Goal: Information Seeking & Learning: Learn about a topic

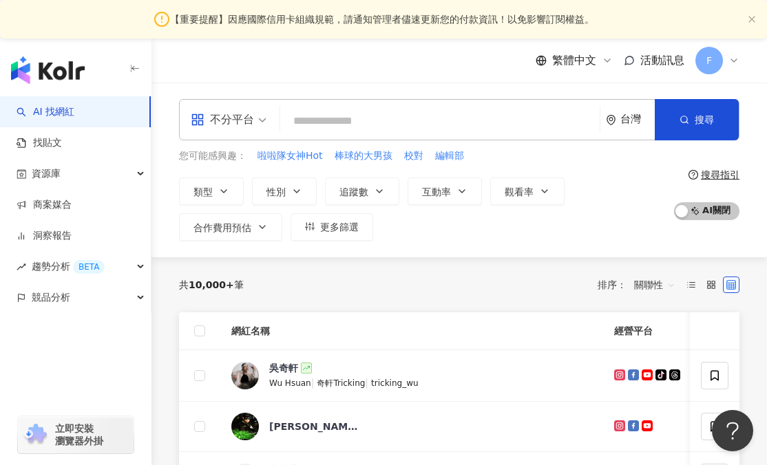
paste input "**"
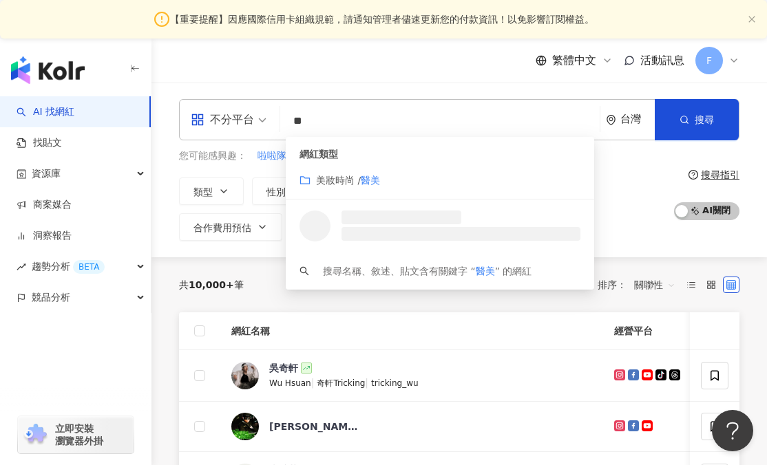
click at [503, 185] on div "美妝時尚 / 醫美" at bounding box center [439, 180] width 281 height 15
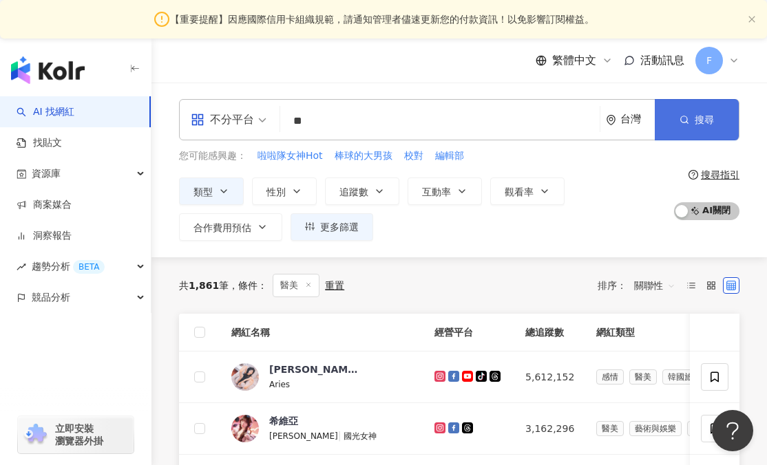
type input "**"
click at [706, 116] on span "搜尋" at bounding box center [704, 119] width 19 height 11
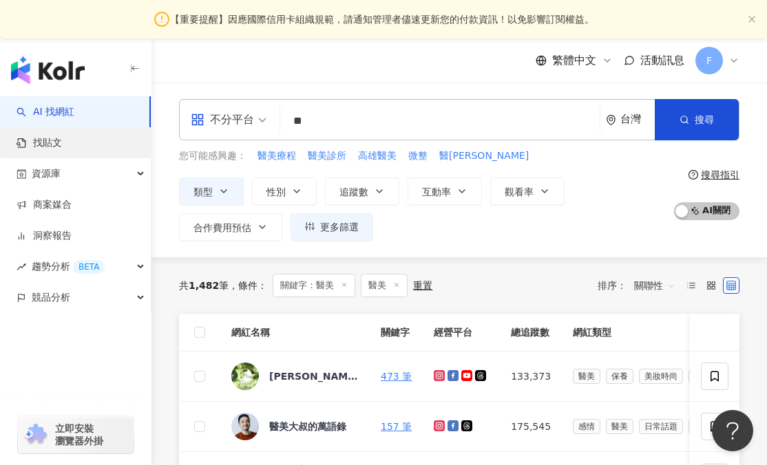
click at [62, 141] on link "找貼文" at bounding box center [39, 143] width 45 height 14
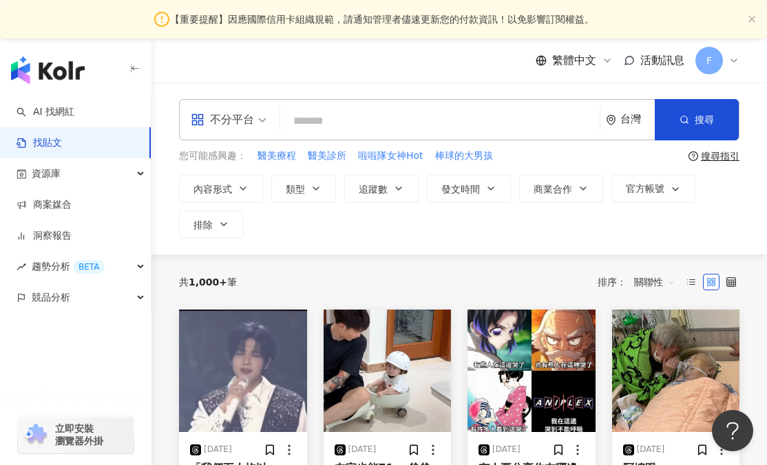
click at [385, 132] on input "search" at bounding box center [440, 121] width 308 height 30
click at [282, 156] on span "醫美療程" at bounding box center [276, 156] width 39 height 14
type input "****"
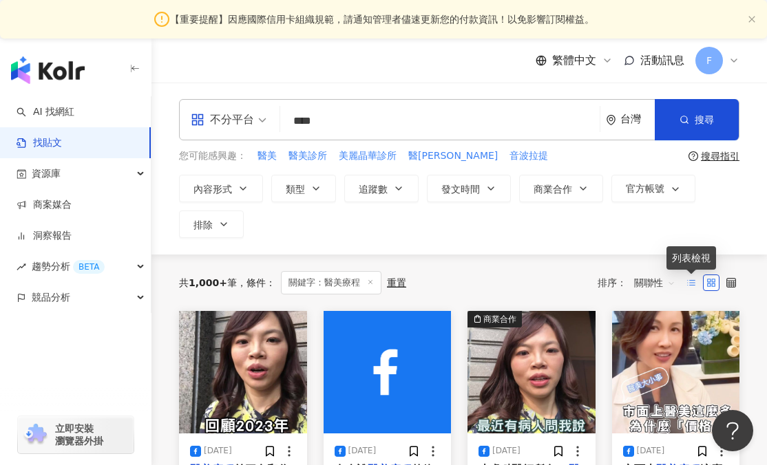
click at [691, 280] on line at bounding box center [693, 280] width 6 height 0
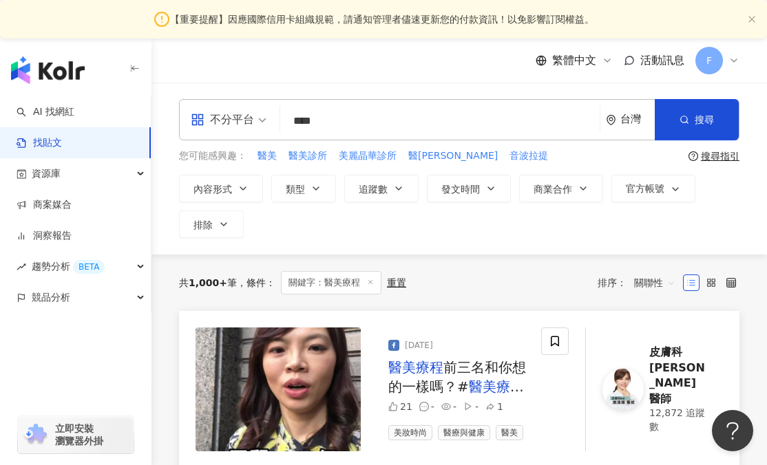
click at [673, 285] on span "關聯性" at bounding box center [654, 283] width 41 height 22
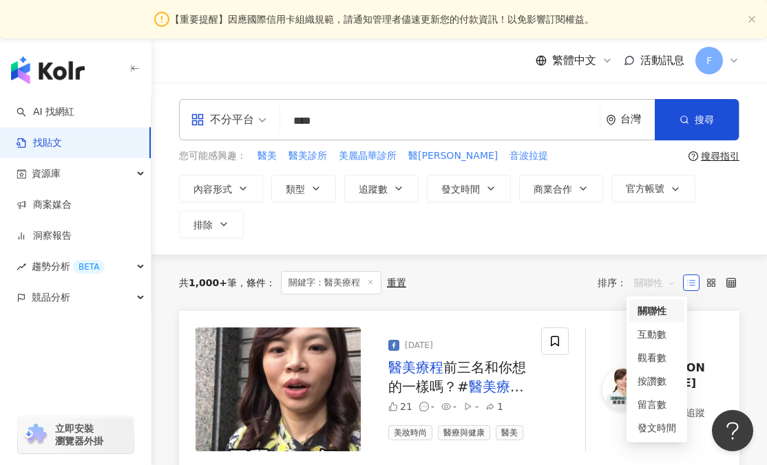
click at [657, 248] on div "不分平台 **** 台灣 搜尋 您可能感興趣： 醫美 醫美診所 美麗晶華診所 醫美保養 音波拉提 搜尋指引 內容形式 類型 追蹤數 發文時間 商業合作 官方帳…" at bounding box center [458, 169] width 615 height 172
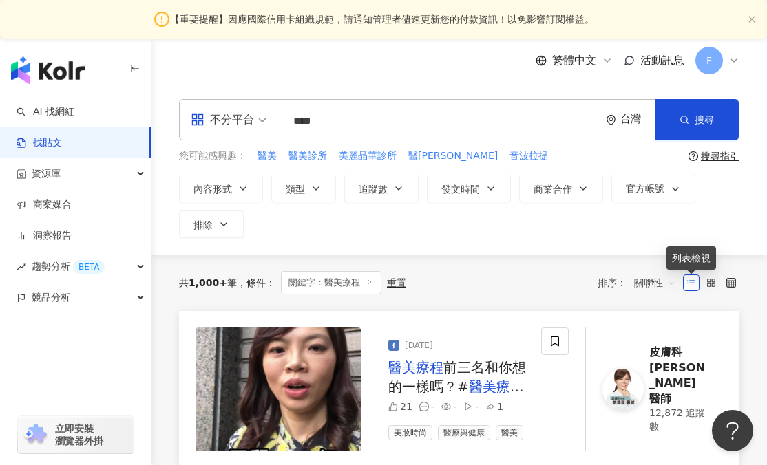
click at [690, 282] on icon at bounding box center [691, 283] width 10 height 10
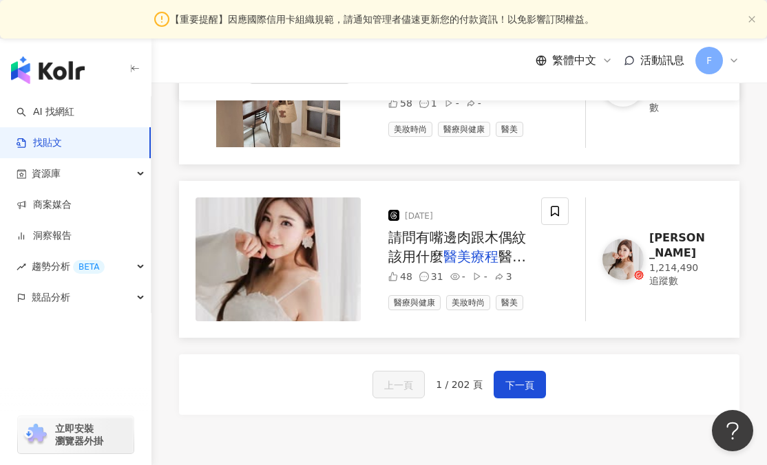
scroll to position [2024, 0]
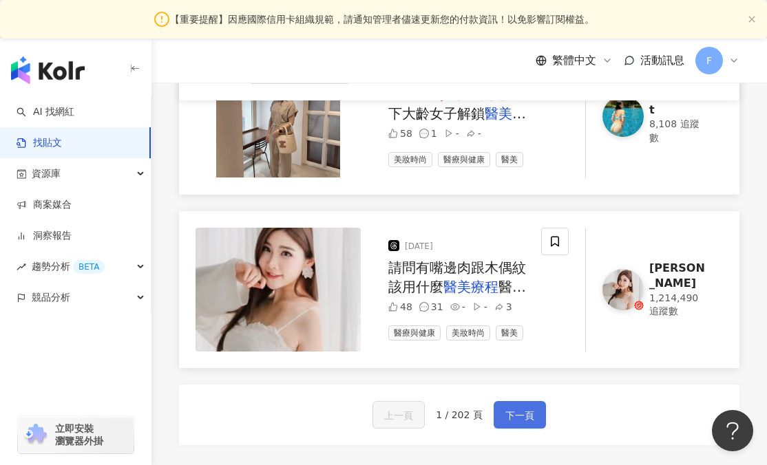
click at [525, 408] on span "下一頁" at bounding box center [519, 416] width 29 height 17
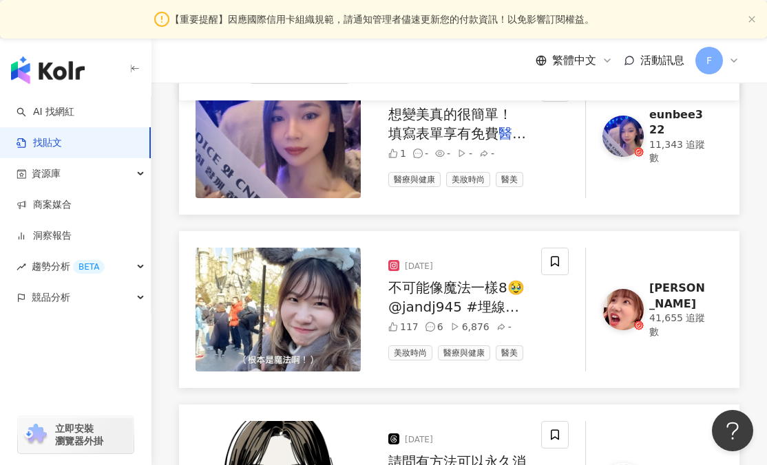
scroll to position [254, 0]
click at [483, 306] on span "不可能像魔法一樣8🥹 @jandj945 #埋線拉提 #醫美 #療程" at bounding box center [456, 306] width 136 height 55
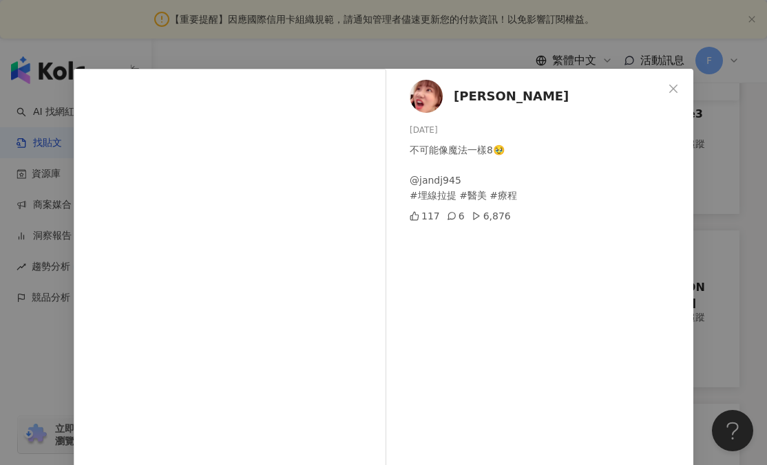
scroll to position [152, 0]
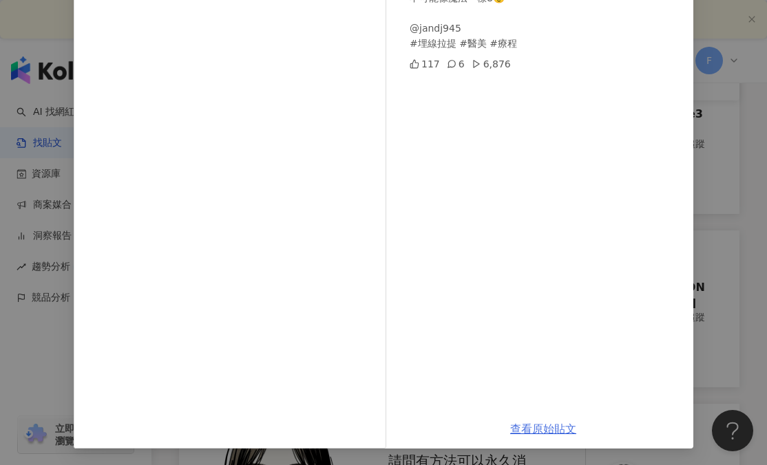
click at [540, 426] on link "查看原始貼文" at bounding box center [543, 429] width 66 height 13
click at [739, 224] on div "[PERSON_NAME] [DATE] 不可能像魔法一樣8🥹 @jandj945 #埋線拉提 #醫美 #療程 117 6 6,876 查看原始貼文" at bounding box center [383, 232] width 767 height 465
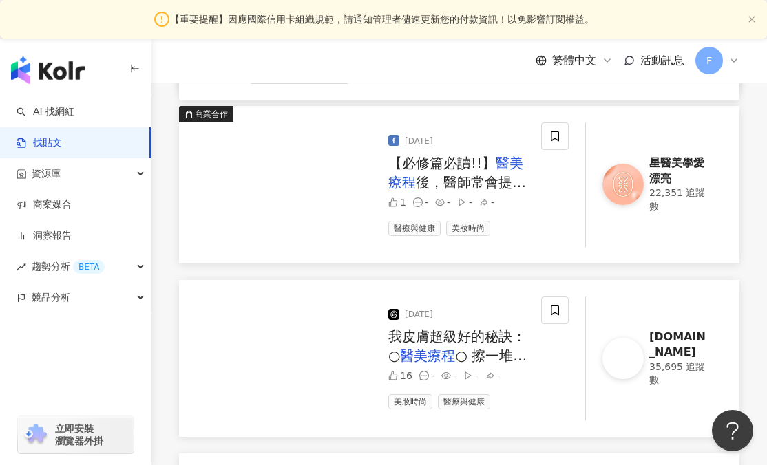
scroll to position [2178, 0]
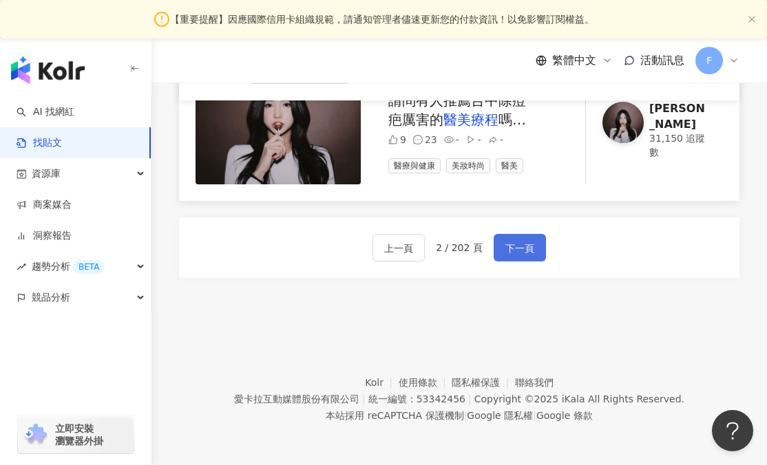
click at [522, 243] on span "下一頁" at bounding box center [519, 248] width 29 height 17
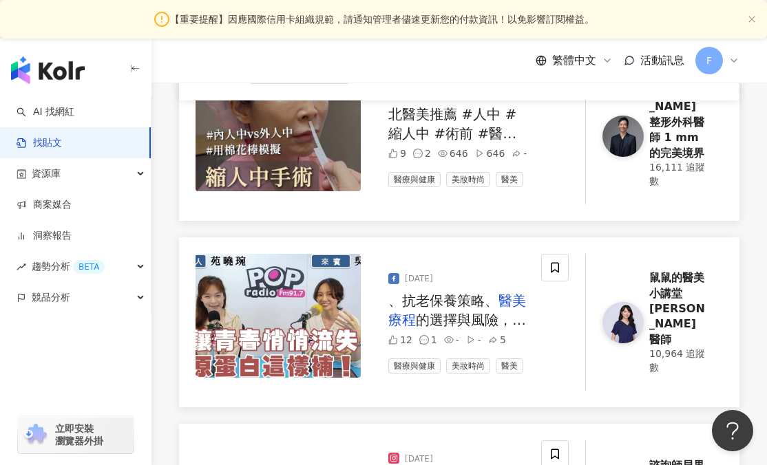
scroll to position [1727, 0]
